Goal: Transaction & Acquisition: Obtain resource

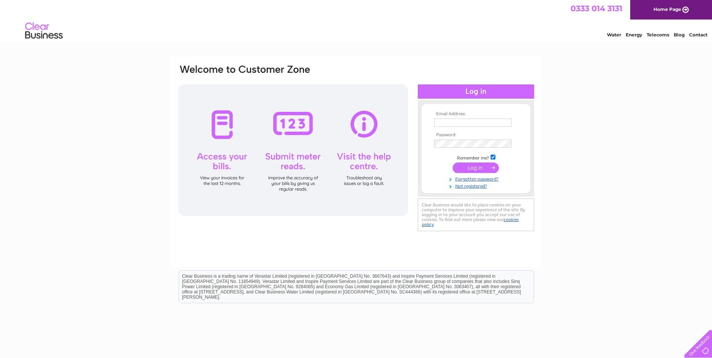
type input "[EMAIL_ADDRESS][DOMAIN_NAME]"
click at [485, 164] on input "submit" at bounding box center [475, 167] width 46 height 11
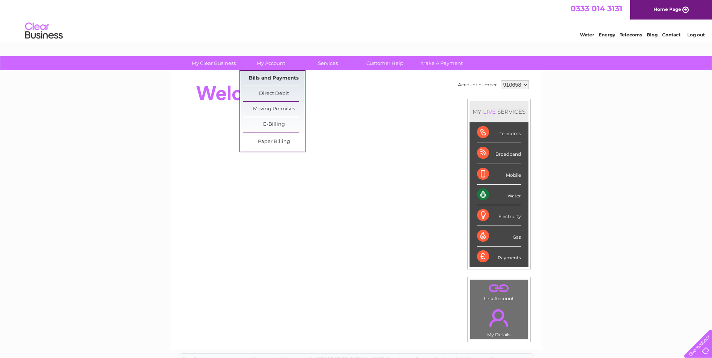
click at [266, 76] on link "Bills and Payments" at bounding box center [274, 78] width 62 height 15
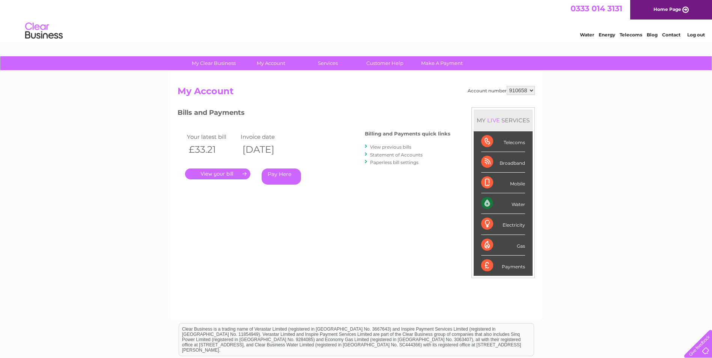
click at [401, 147] on link "View previous bills" at bounding box center [390, 147] width 41 height 6
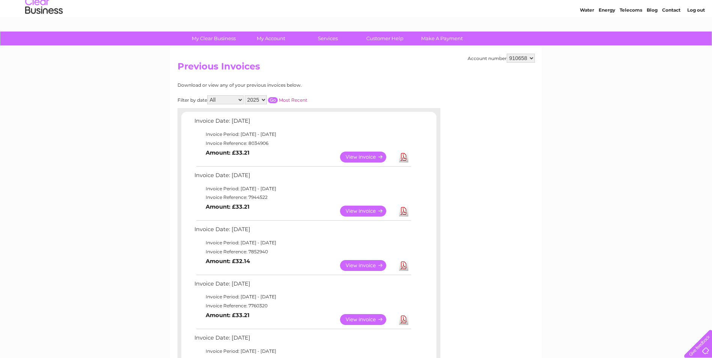
scroll to position [38, 0]
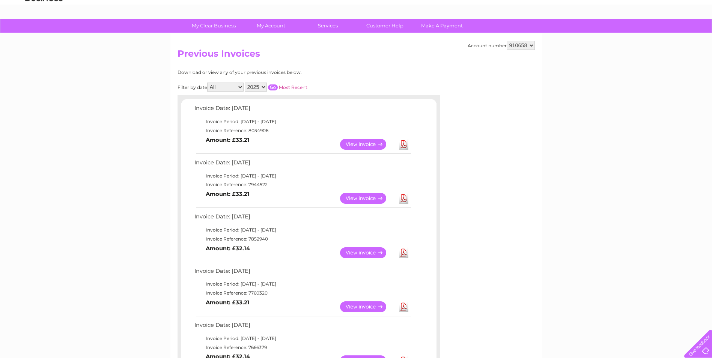
click at [372, 305] on link "View" at bounding box center [367, 306] width 55 height 11
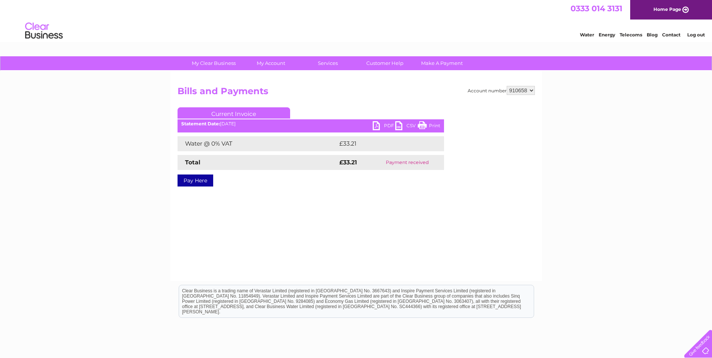
click at [384, 126] on link "PDF" at bounding box center [383, 126] width 23 height 11
drag, startPoint x: 378, startPoint y: 123, endPoint x: 389, endPoint y: 123, distance: 10.9
click at [378, 123] on link "PDF" at bounding box center [383, 126] width 23 height 11
click at [532, 88] on select "910658 919561 947925" at bounding box center [520, 90] width 28 height 9
select select "919561"
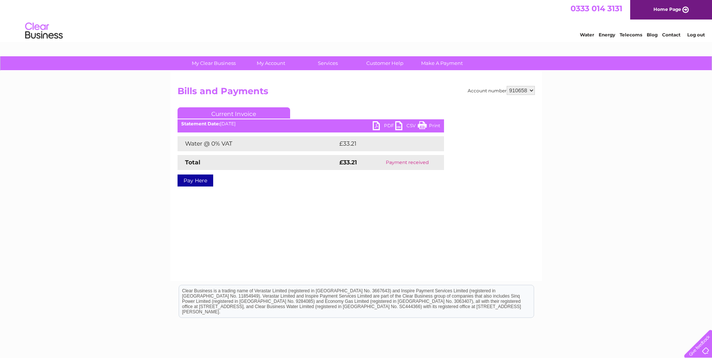
click at [506, 86] on select "910658 919561 947925" at bounding box center [520, 90] width 28 height 9
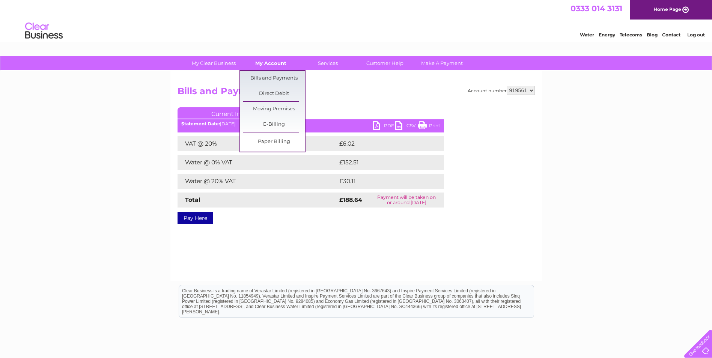
click at [260, 64] on link "My Account" at bounding box center [271, 63] width 62 height 14
click at [263, 80] on link "Bills and Payments" at bounding box center [274, 78] width 62 height 15
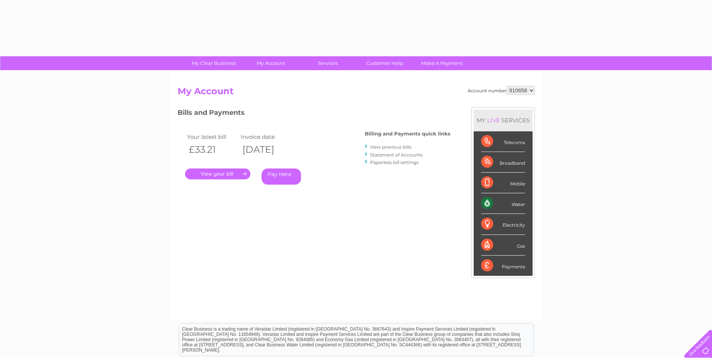
click at [391, 148] on link "View previous bills" at bounding box center [390, 147] width 41 height 6
click at [532, 90] on select "910658 919561 947925" at bounding box center [520, 90] width 28 height 9
select select "919561"
click at [506, 86] on select "910658 919561 947925" at bounding box center [520, 90] width 28 height 9
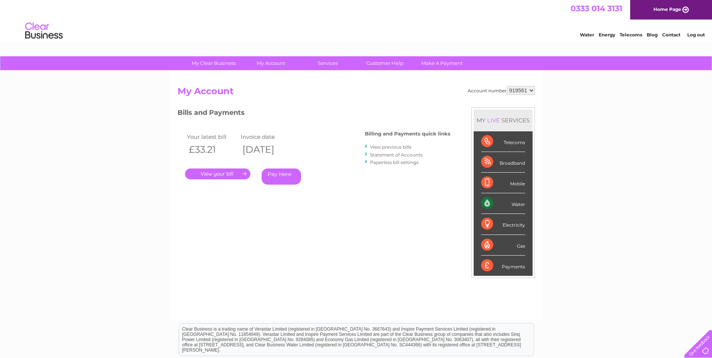
click at [395, 146] on link "View previous bills" at bounding box center [390, 147] width 41 height 6
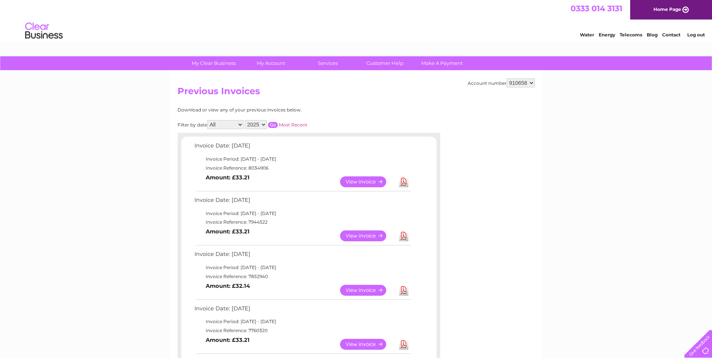
drag, startPoint x: 526, startPoint y: 81, endPoint x: 531, endPoint y: 82, distance: 4.5
click at [526, 82] on select "910658 919561 947925" at bounding box center [520, 82] width 28 height 9
select select "947925"
click at [506, 78] on select "910658 919561 947925" at bounding box center [520, 82] width 28 height 9
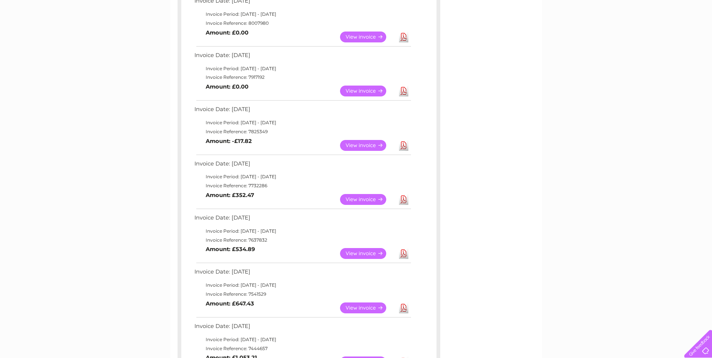
scroll to position [150, 0]
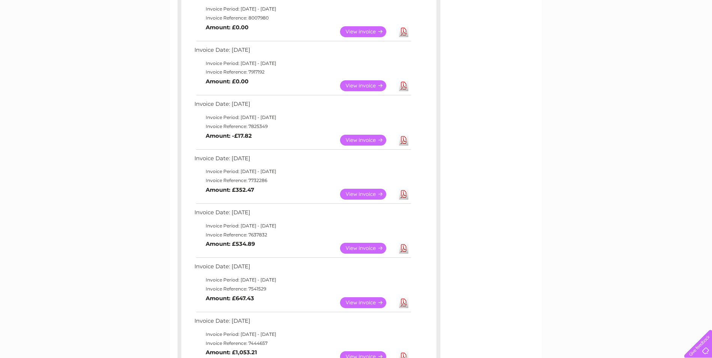
click at [314, 123] on td "Invoice Reference: 7825349" at bounding box center [301, 126] width 219 height 9
drag, startPoint x: 374, startPoint y: 140, endPoint x: 370, endPoint y: 139, distance: 3.8
click at [374, 140] on link "View" at bounding box center [367, 140] width 55 height 11
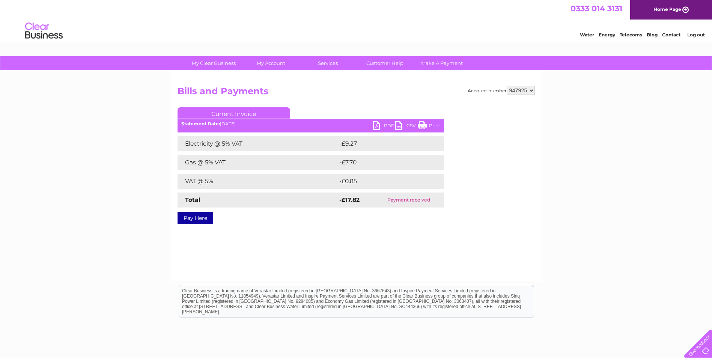
click at [533, 89] on select "910658 919561 947925" at bounding box center [520, 90] width 28 height 9
select select "919561"
click at [506, 86] on select "910658 919561 947925" at bounding box center [520, 90] width 28 height 9
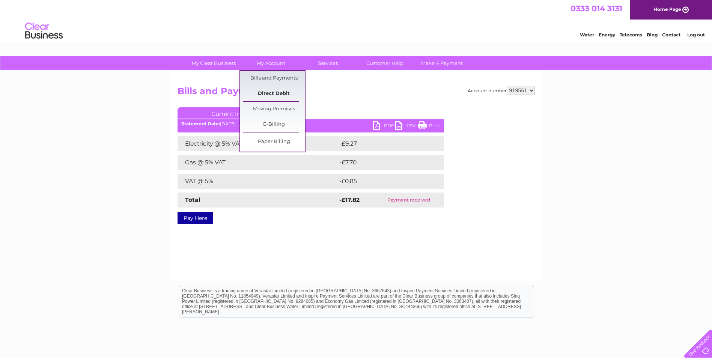
click at [284, 94] on link "Direct Debit" at bounding box center [274, 93] width 62 height 15
click at [275, 75] on link "Bills and Payments" at bounding box center [274, 78] width 62 height 15
click at [286, 79] on link "Bills and Payments" at bounding box center [274, 78] width 62 height 15
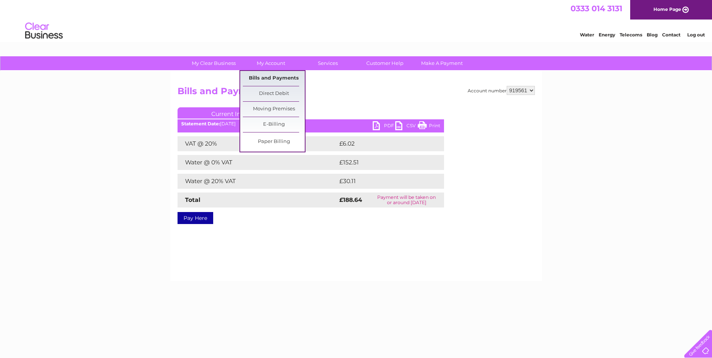
click at [270, 78] on link "Bills and Payments" at bounding box center [274, 78] width 62 height 15
click at [267, 60] on link "My Account" at bounding box center [271, 63] width 62 height 14
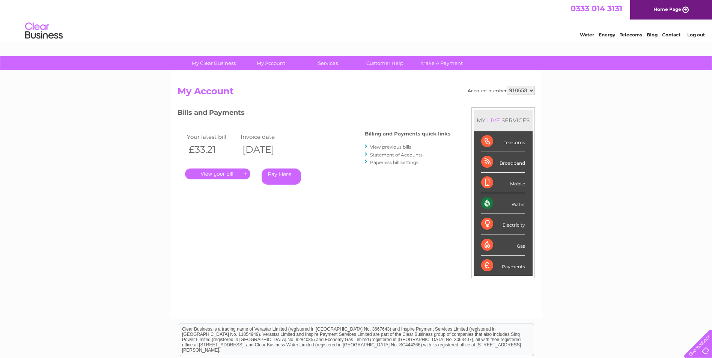
click at [530, 90] on select "910658 919561 947925" at bounding box center [520, 90] width 28 height 9
select select "919561"
click at [506, 86] on select "910658 919561 947925" at bounding box center [520, 90] width 28 height 9
click at [402, 145] on link "View previous bills" at bounding box center [390, 147] width 41 height 6
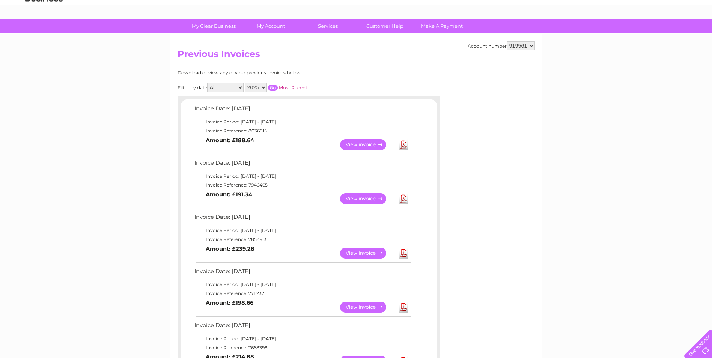
scroll to position [38, 0]
click at [405, 307] on link "Download" at bounding box center [403, 306] width 9 height 11
click at [359, 308] on link "View" at bounding box center [367, 306] width 55 height 11
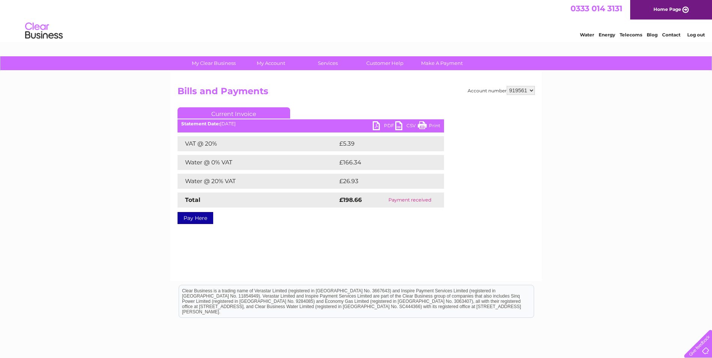
click at [382, 126] on link "PDF" at bounding box center [383, 126] width 23 height 11
